Goal: Navigation & Orientation: Find specific page/section

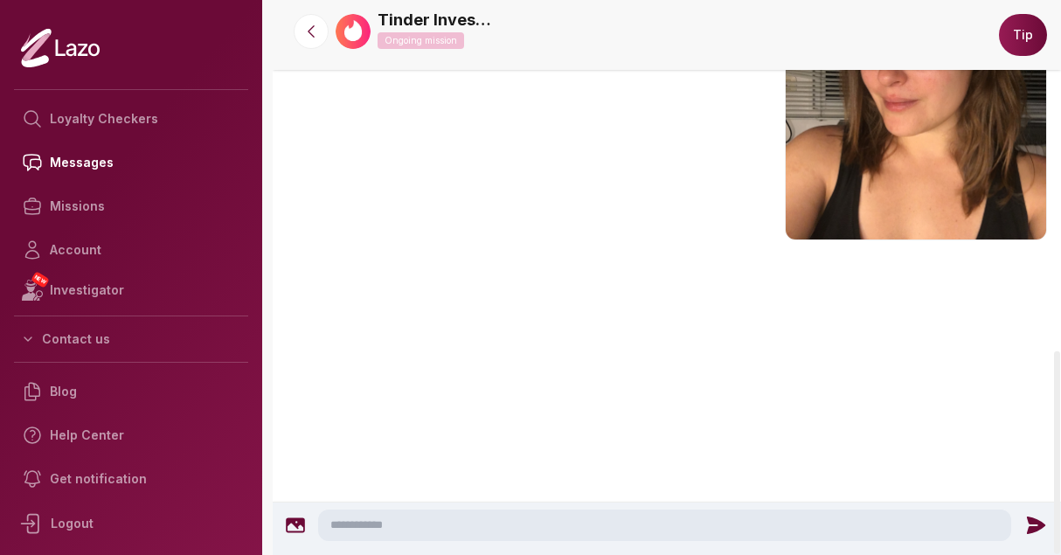
scroll to position [957, 0]
click at [305, 29] on icon at bounding box center [310, 31] width 17 height 17
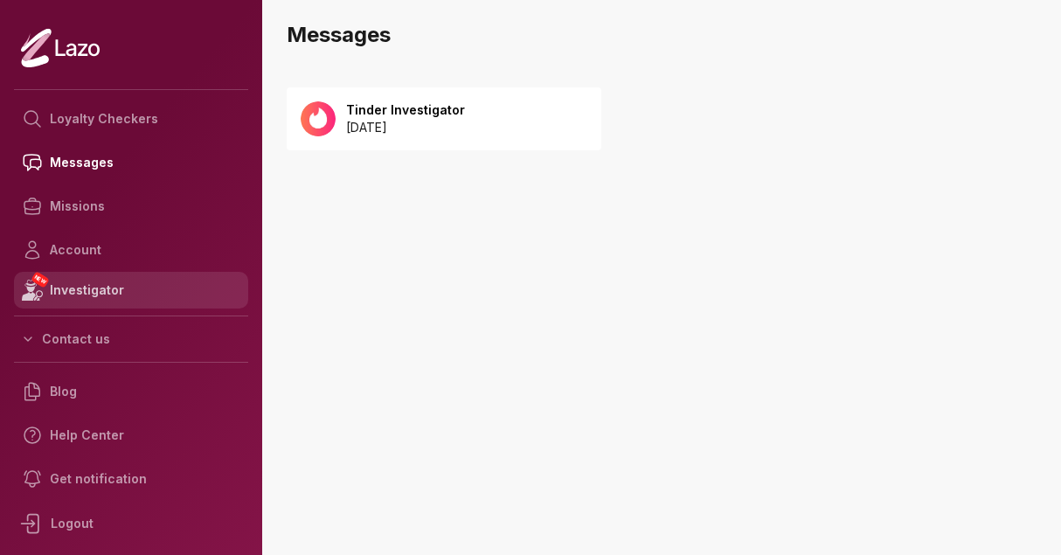
click at [148, 296] on link "NEW Investigator" at bounding box center [131, 290] width 234 height 37
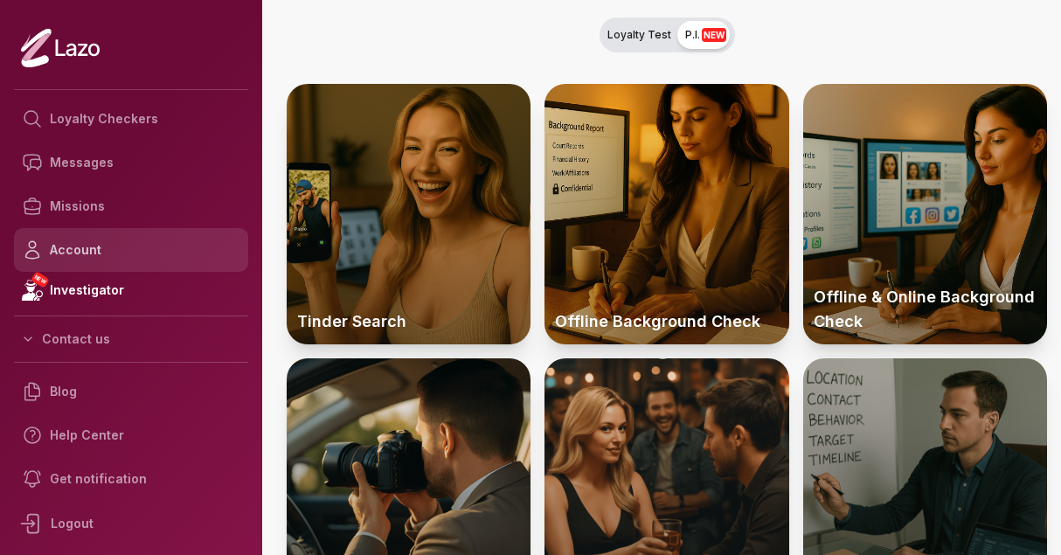
click at [82, 249] on link "Account" at bounding box center [131, 250] width 234 height 44
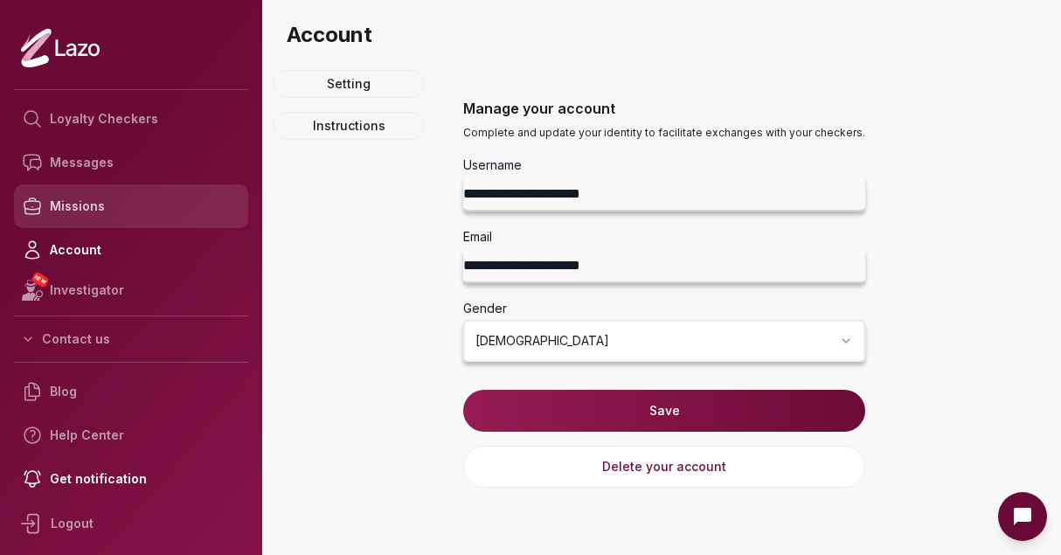
click at [87, 201] on link "Missions" at bounding box center [131, 206] width 234 height 44
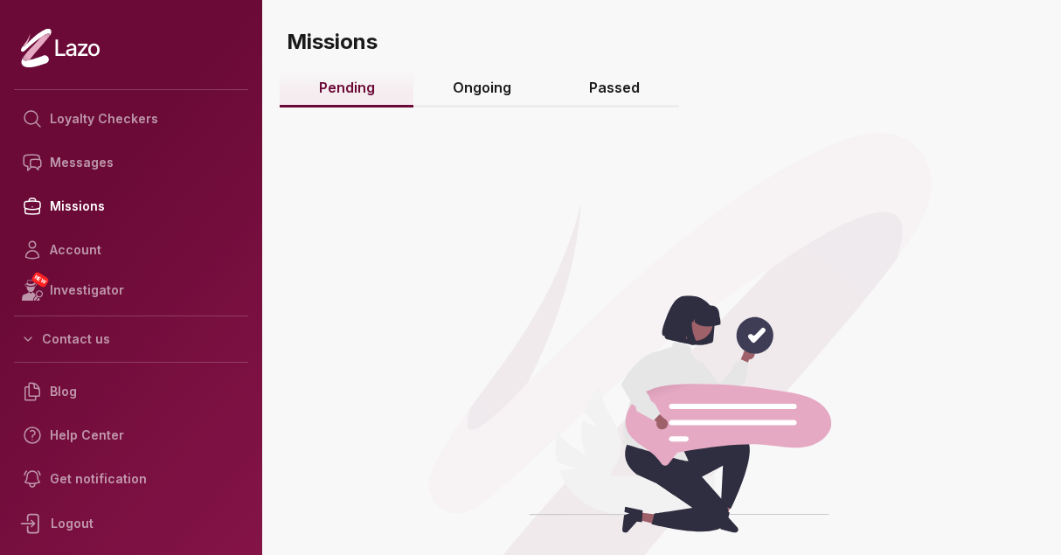
click at [479, 104] on link "Ongoing" at bounding box center [481, 89] width 136 height 38
click at [488, 93] on link "Ongoing" at bounding box center [481, 89] width 136 height 38
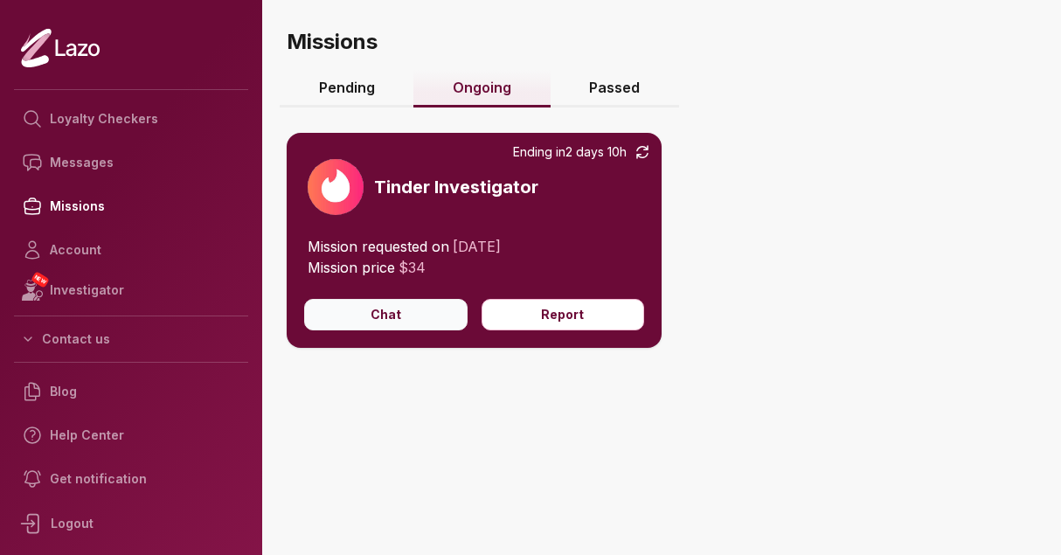
click at [386, 321] on button "Chat" at bounding box center [385, 314] width 163 height 31
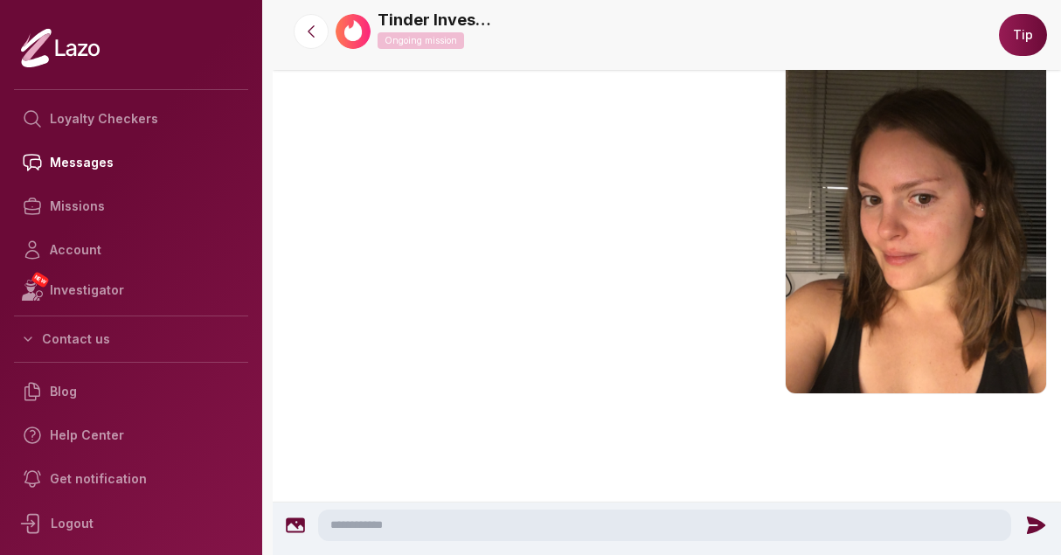
scroll to position [771, 0]
